Goal: Navigation & Orientation: Go to known website

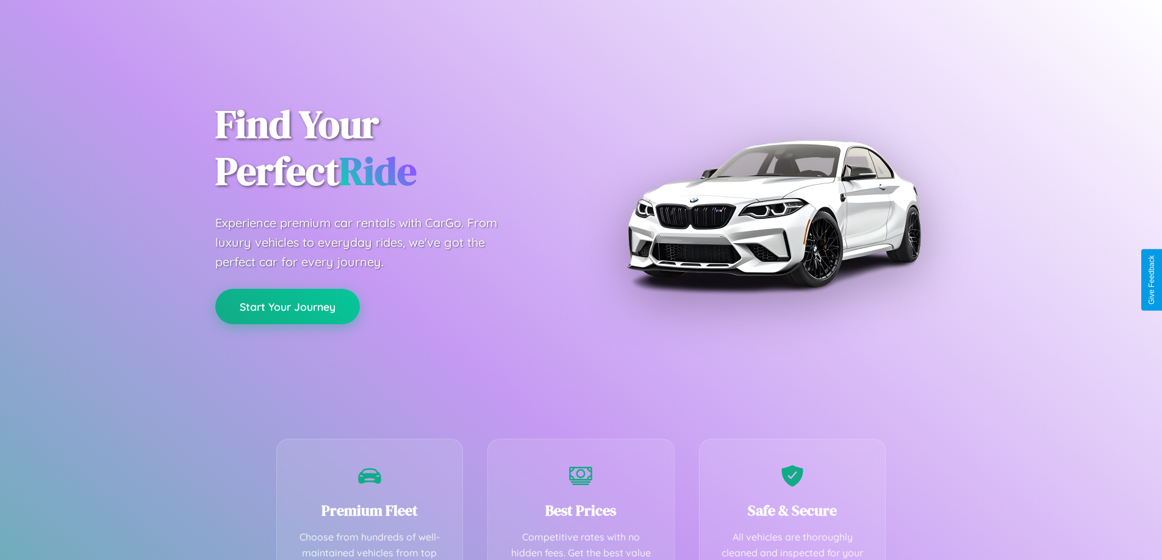
click at [287, 306] on button "Start Your Journey" at bounding box center [287, 306] width 145 height 35
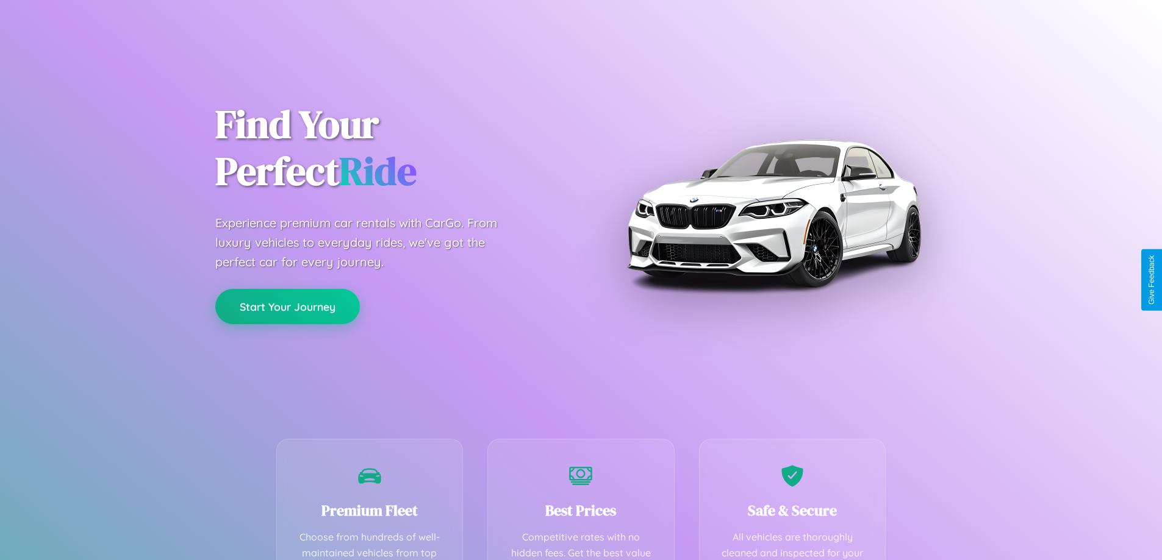
click at [287, 306] on button "Start Your Journey" at bounding box center [287, 306] width 145 height 35
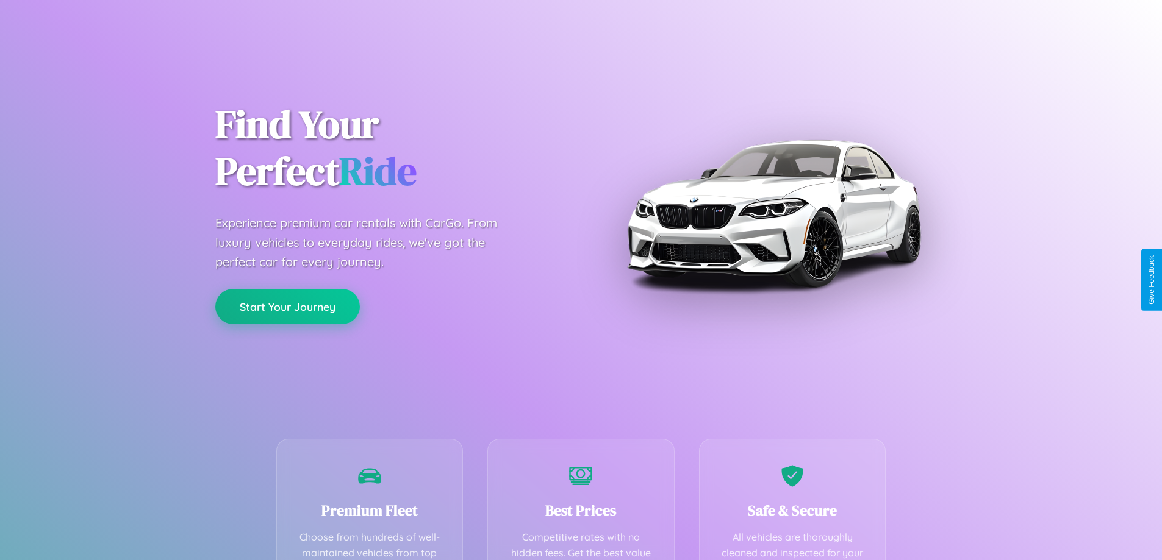
click at [287, 306] on button "Start Your Journey" at bounding box center [287, 306] width 145 height 35
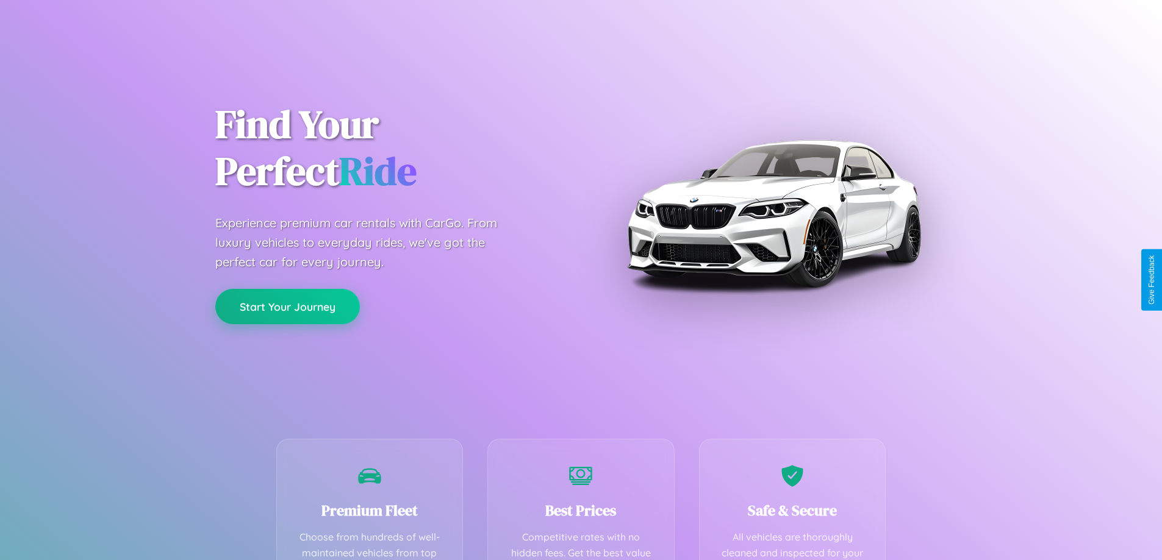
click at [287, 306] on button "Start Your Journey" at bounding box center [287, 306] width 145 height 35
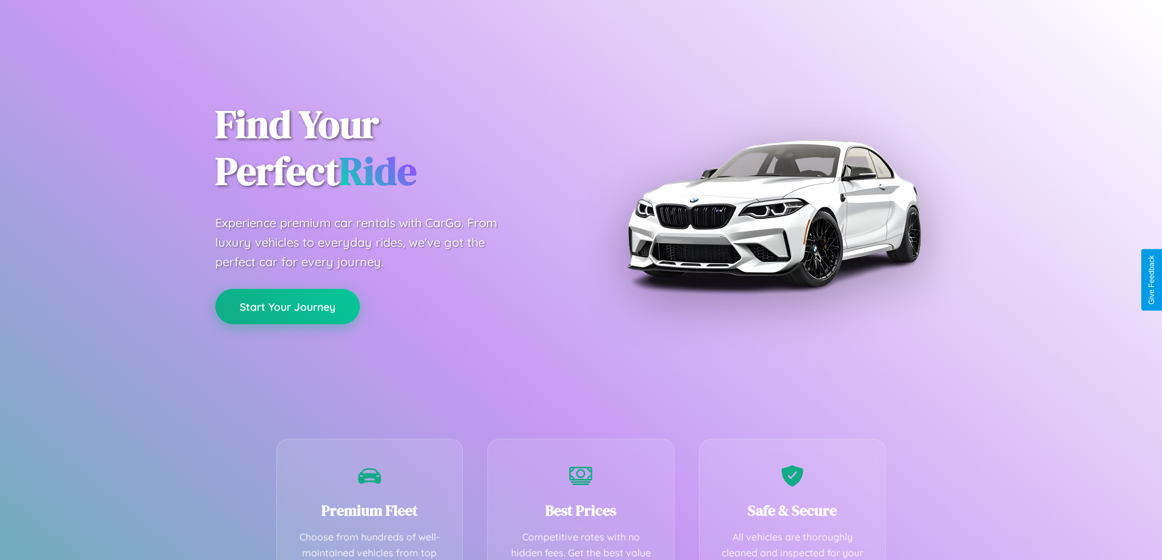
click at [287, 306] on button "Start Your Journey" at bounding box center [287, 306] width 145 height 35
